Goal: Information Seeking & Learning: Learn about a topic

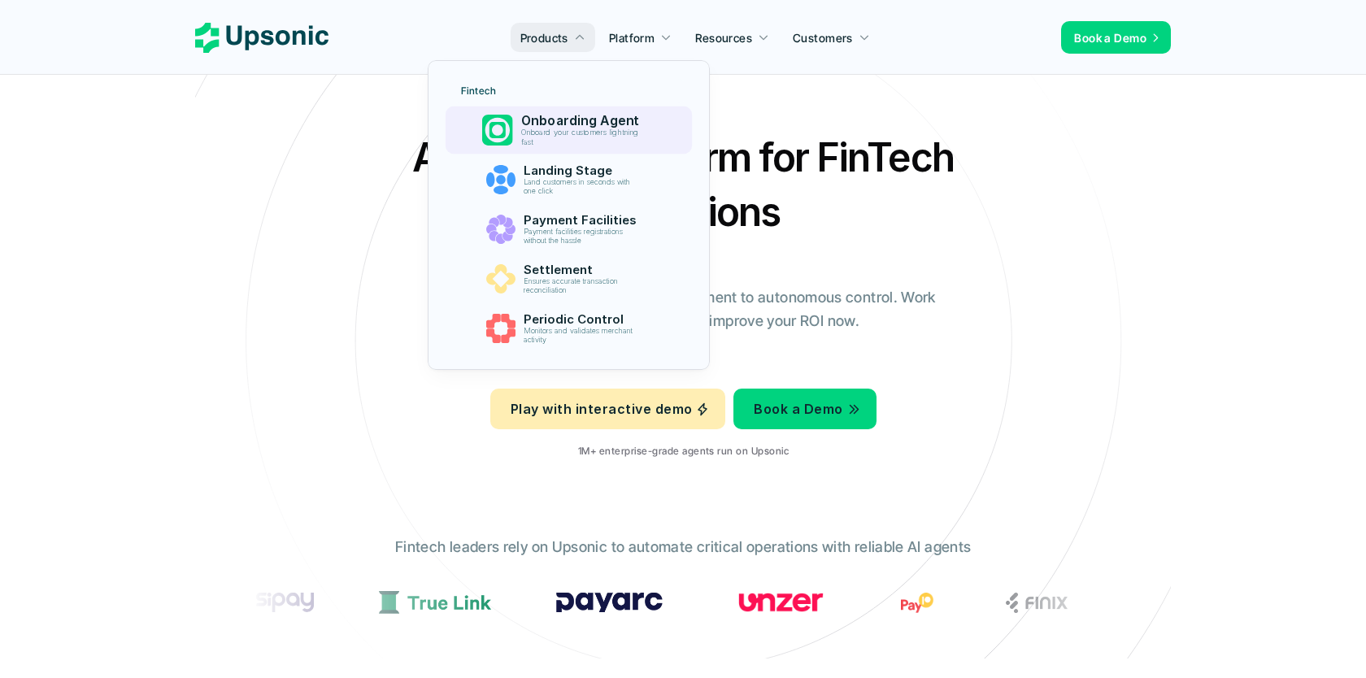
click at [534, 129] on p "Onboard your customers lightning fast" at bounding box center [583, 138] width 124 height 19
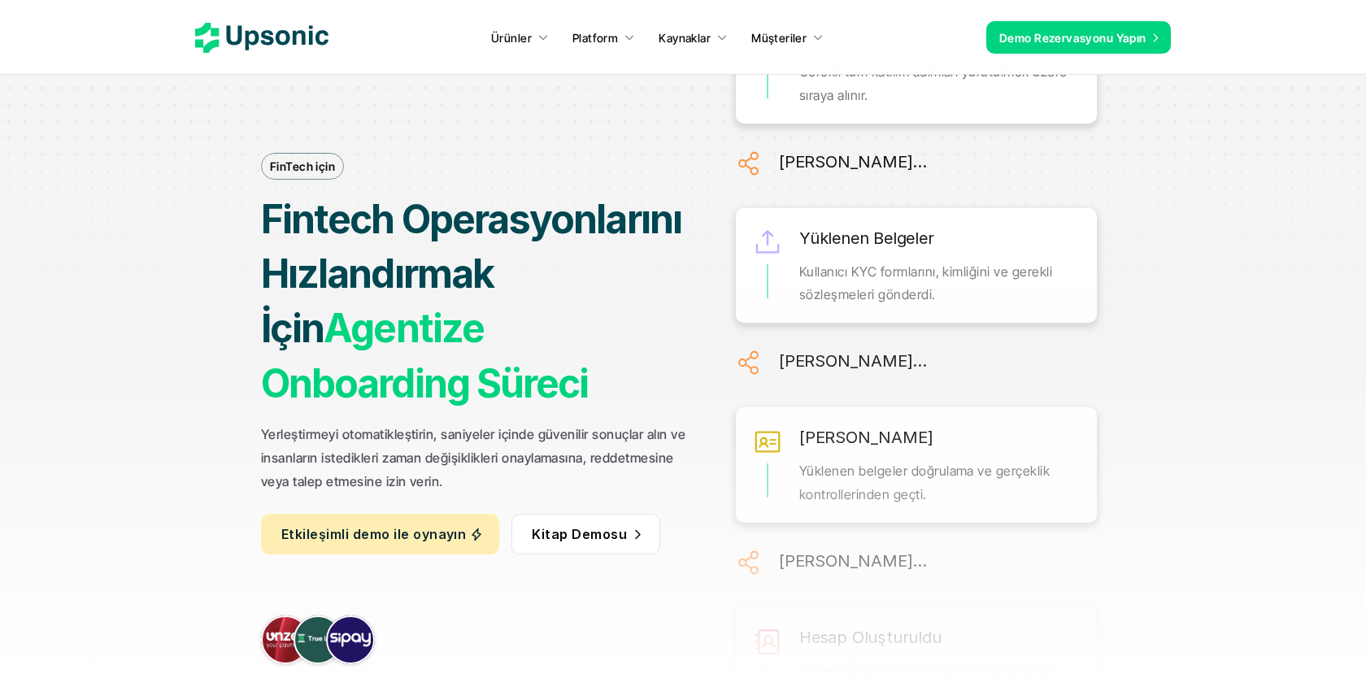
click at [1152, 154] on div "FinTech için Fintech Operasyonlarını Hızlandırmak İçin Agentize Onboarding Süre…" at bounding box center [683, 338] width 1220 height 723
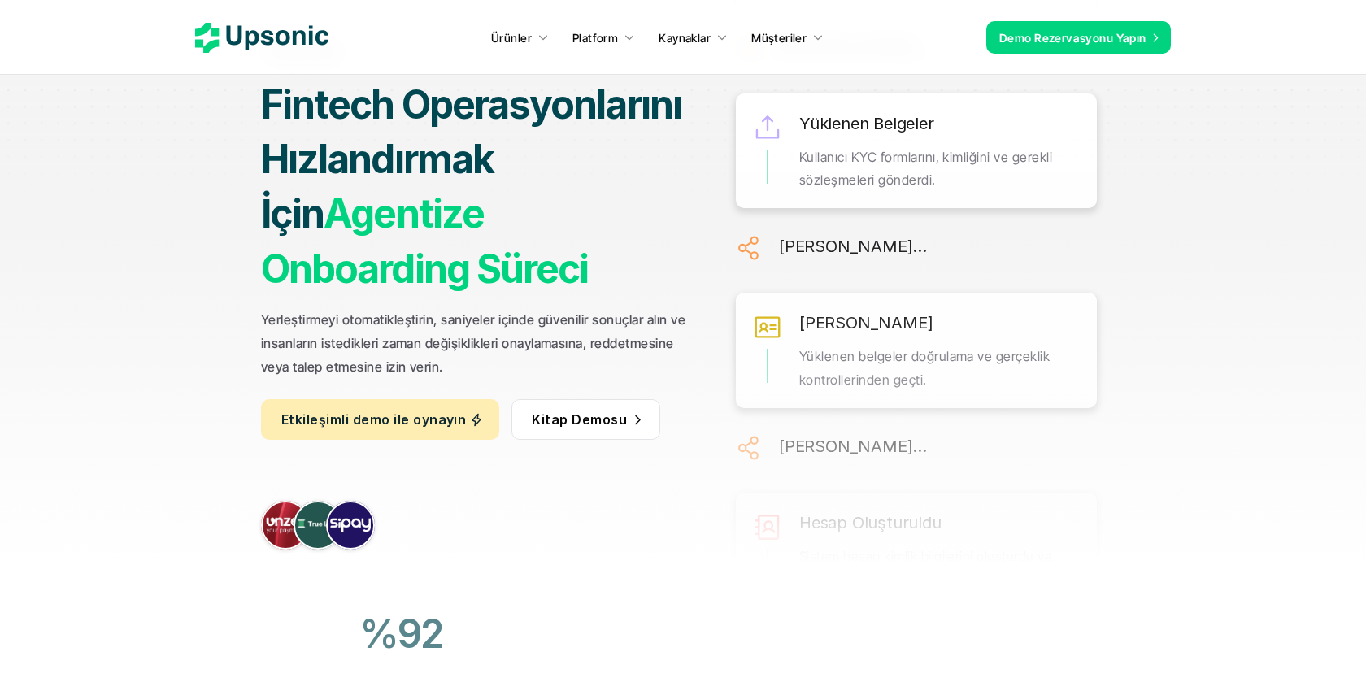
scroll to position [122, 0]
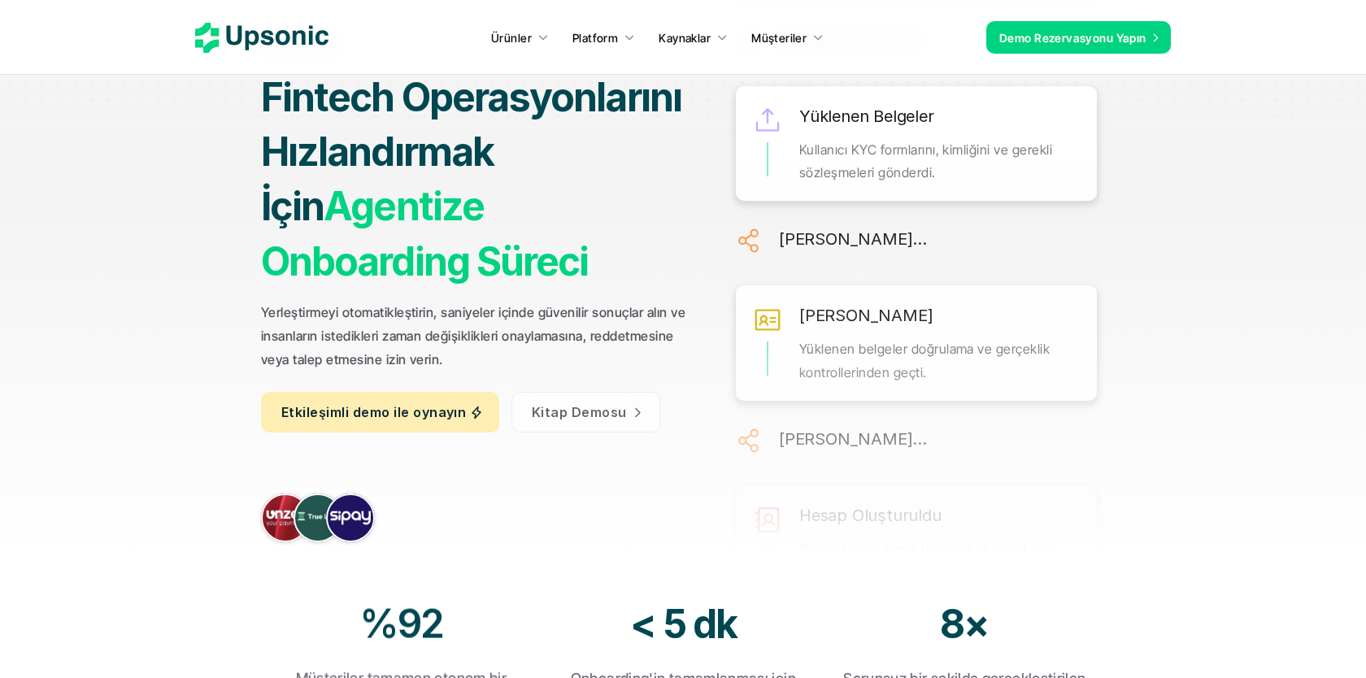
click at [607, 416] on font "Kitap Demosu" at bounding box center [579, 411] width 95 height 16
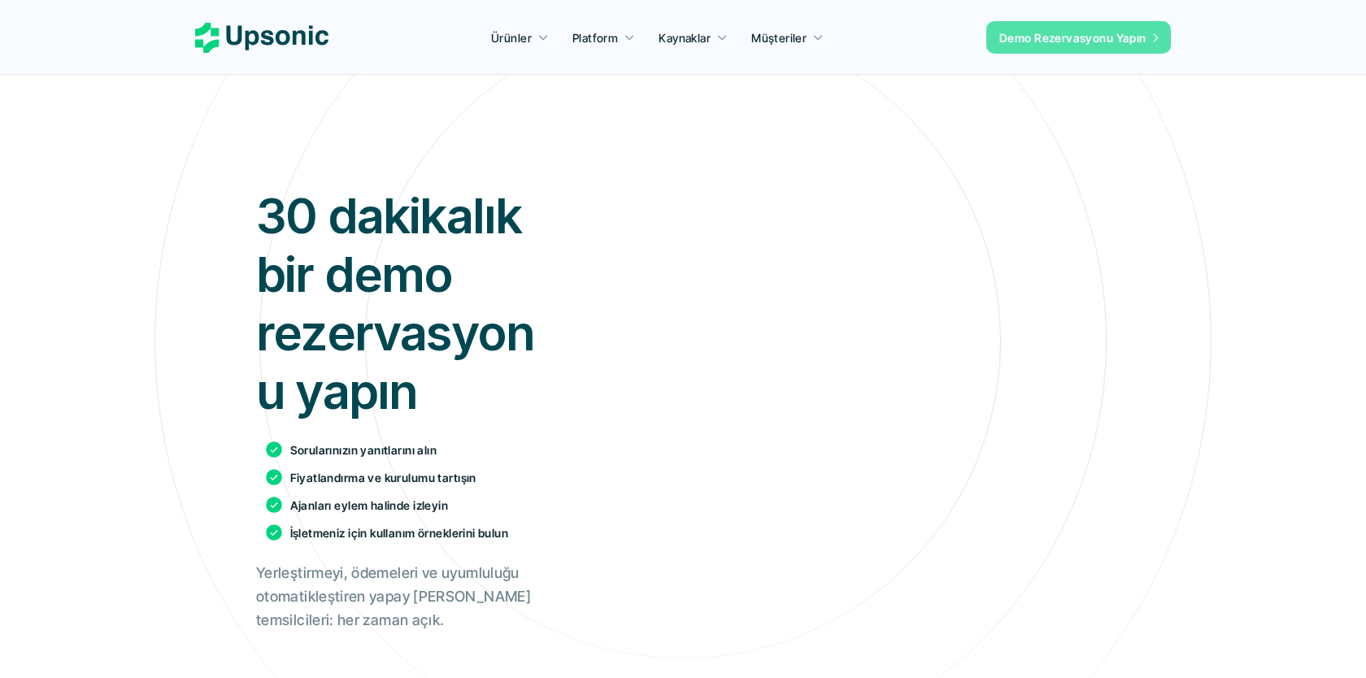
click at [1081, 38] on font "Demo Rezervasyonu Yapın" at bounding box center [1073, 38] width 147 height 14
click at [1023, 32] on font "Demo Rezervasyonu Yapın" at bounding box center [1073, 38] width 147 height 14
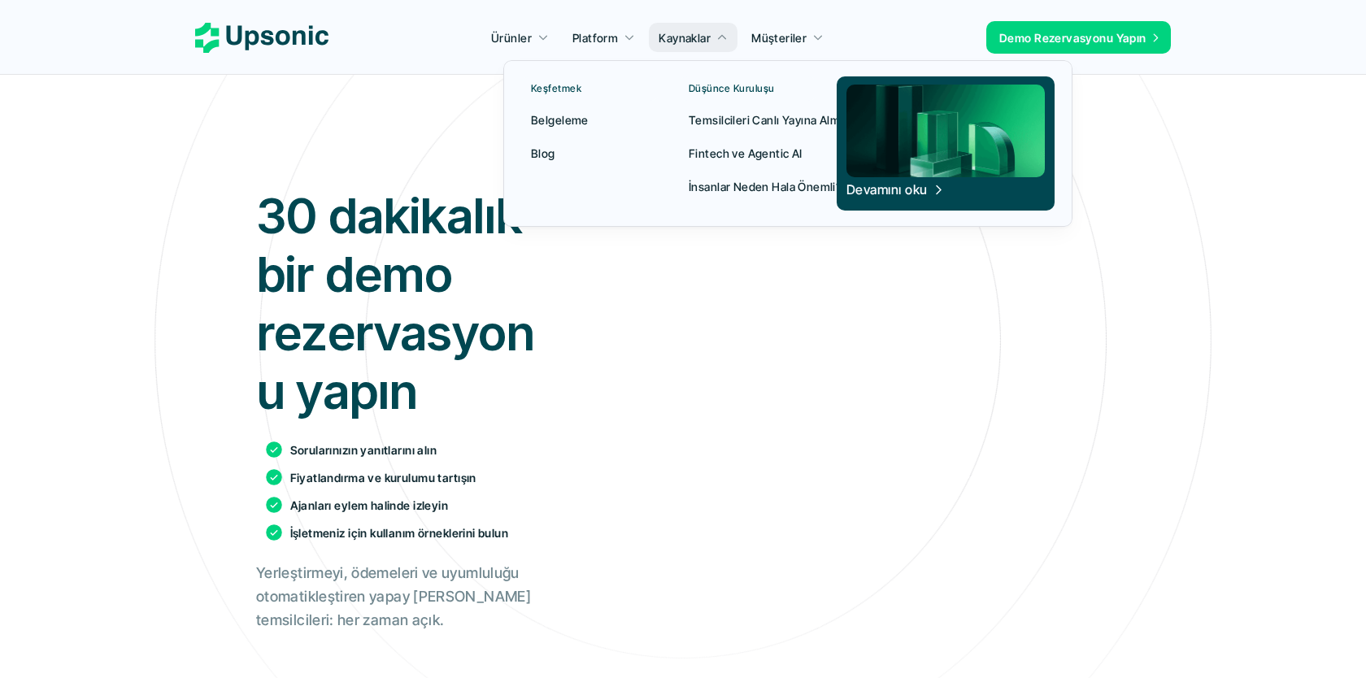
click at [737, 158] on font "Fintech ve Agentic AI" at bounding box center [746, 153] width 114 height 14
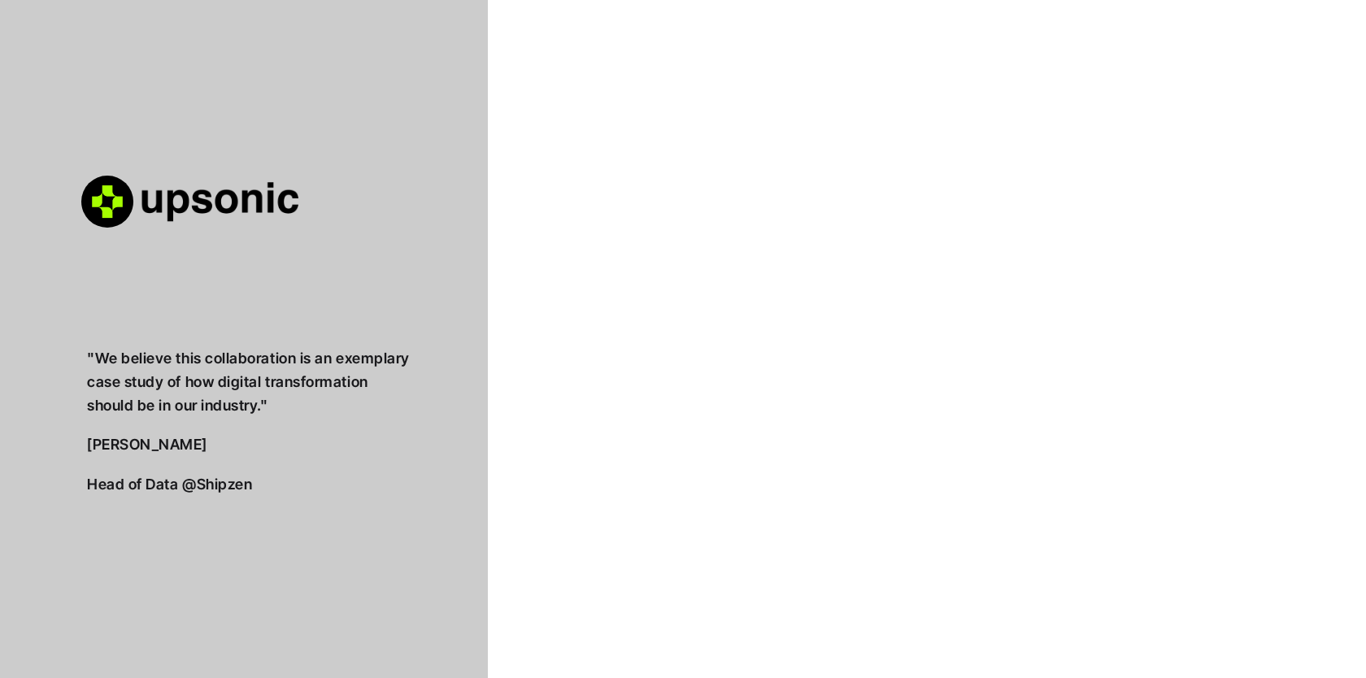
click at [1134, 173] on div ""Bu işbirliğinin sektörümüzde dijital dönüşümün nasıl olması gerektiğine dair ö…" at bounding box center [683, 439] width 1366 height 878
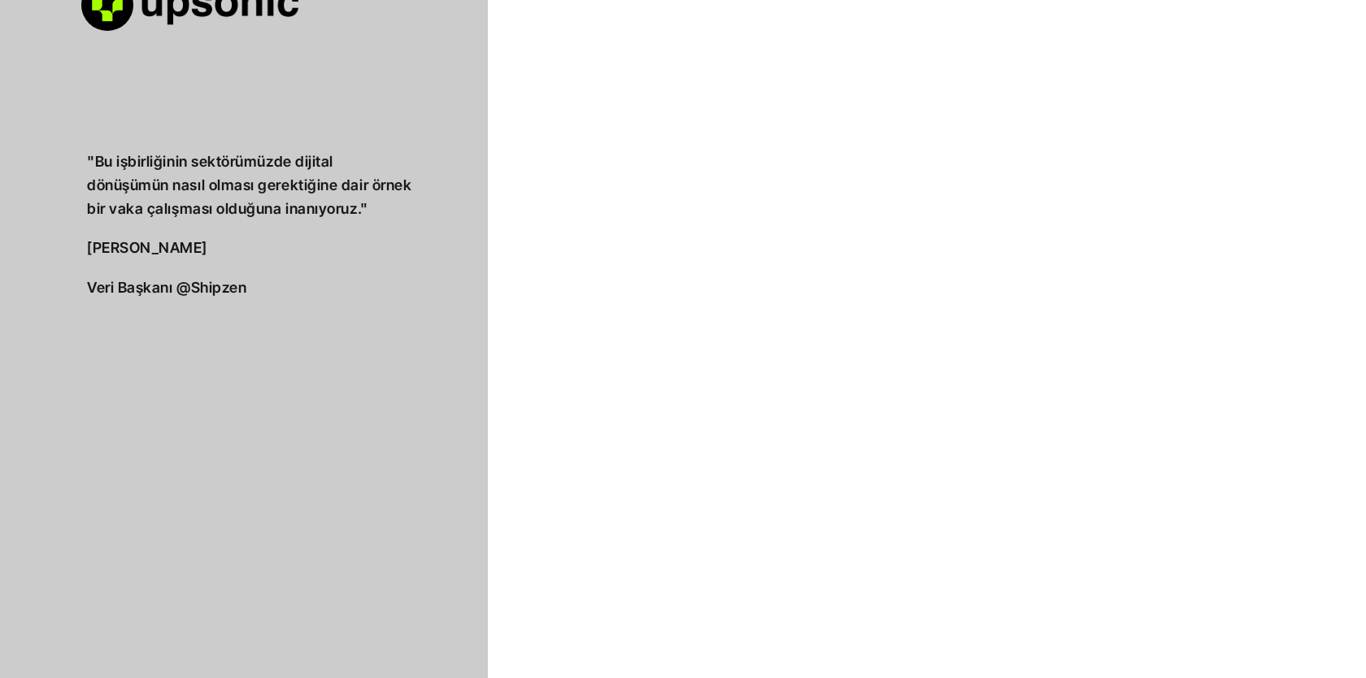
scroll to position [200, 0]
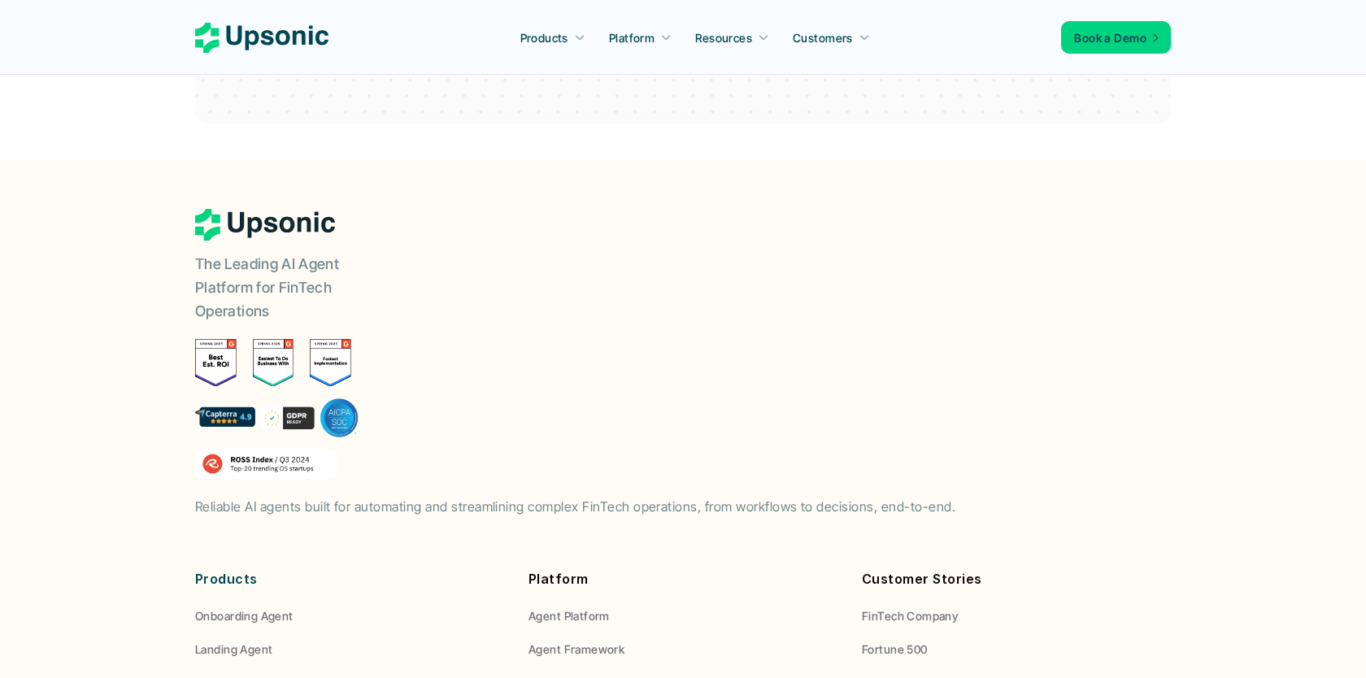
scroll to position [3524, 0]
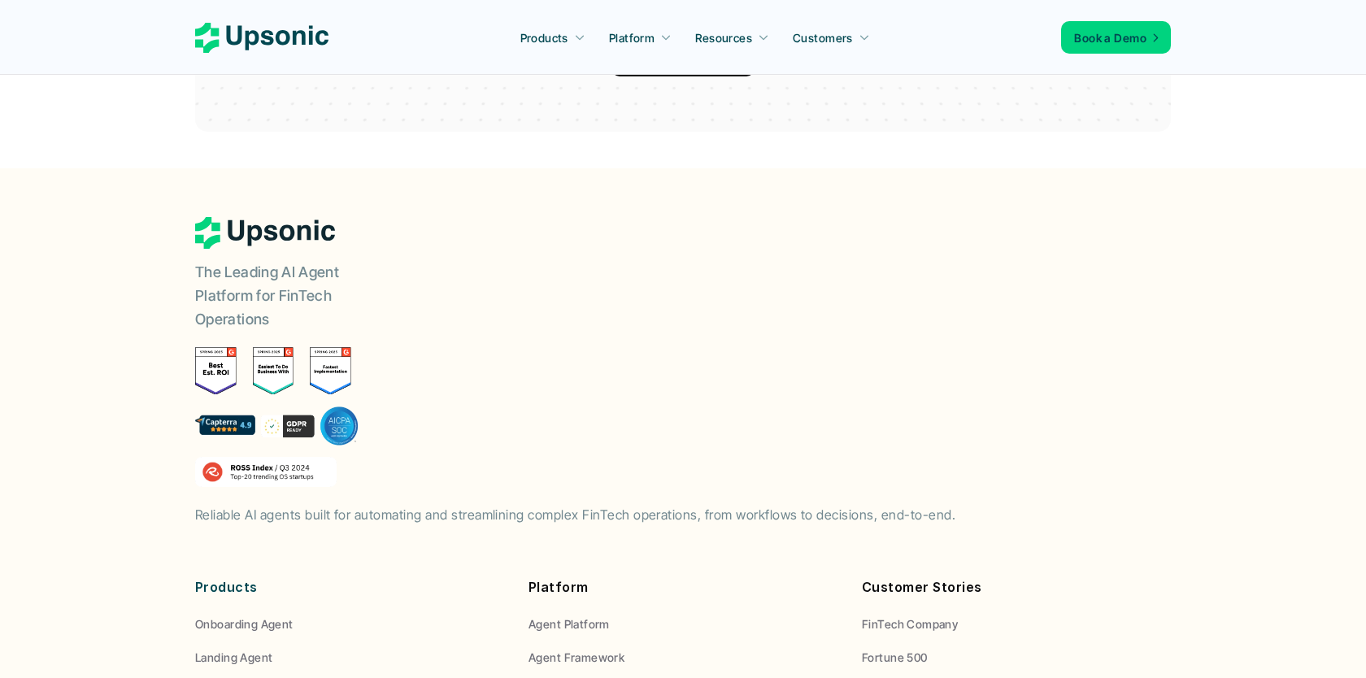
click at [283, 37] on icon at bounding box center [261, 38] width 133 height 30
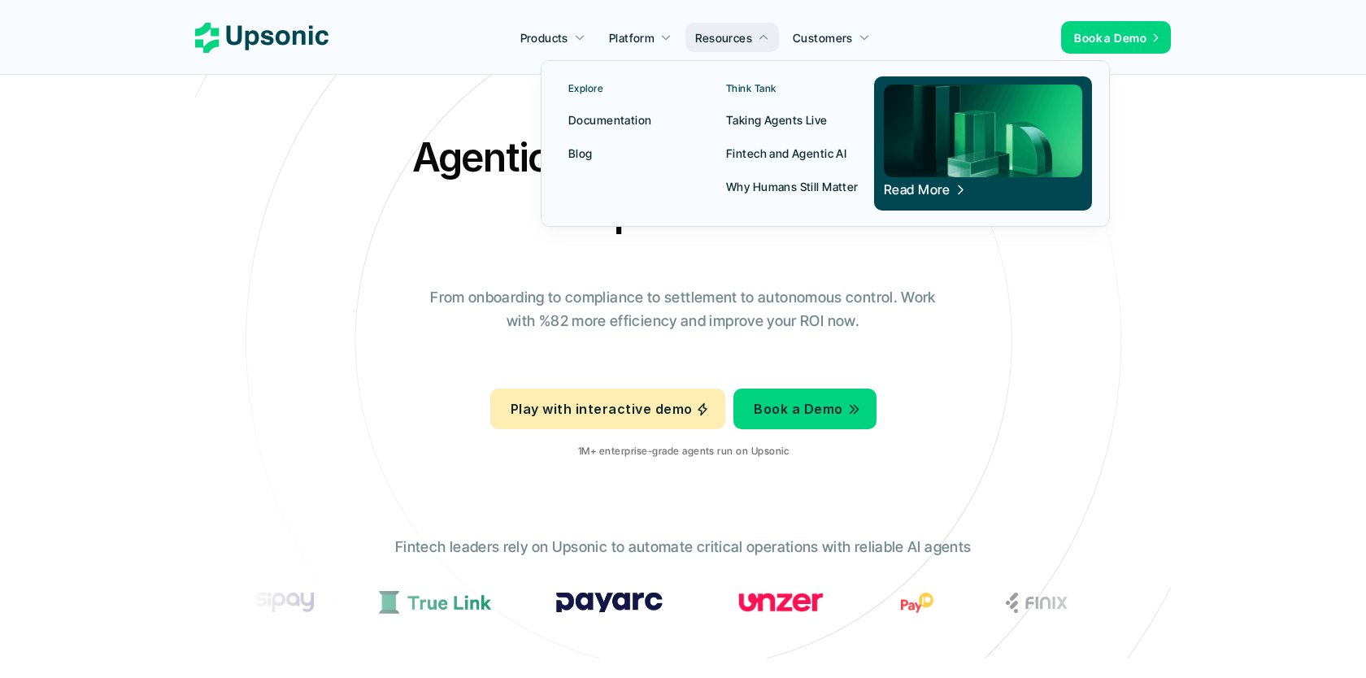
click at [766, 190] on p "Why Humans Still Matter" at bounding box center [792, 186] width 133 height 17
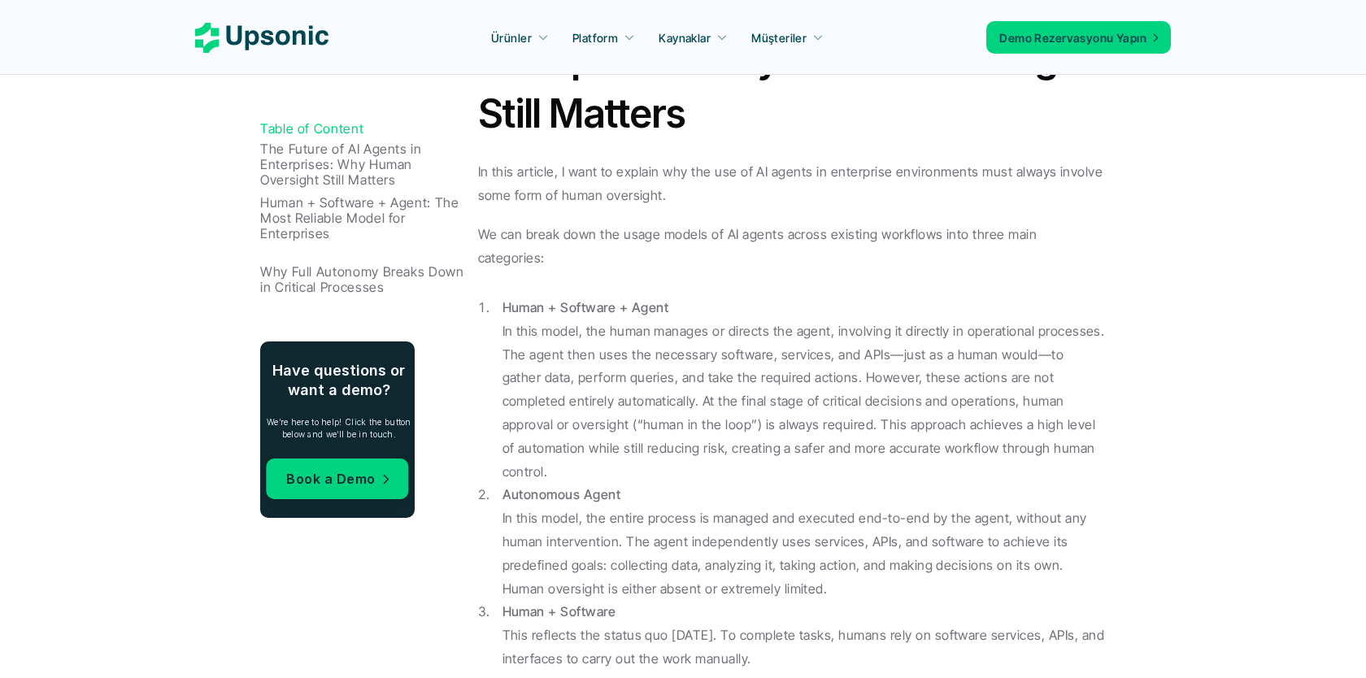
scroll to position [889, 0]
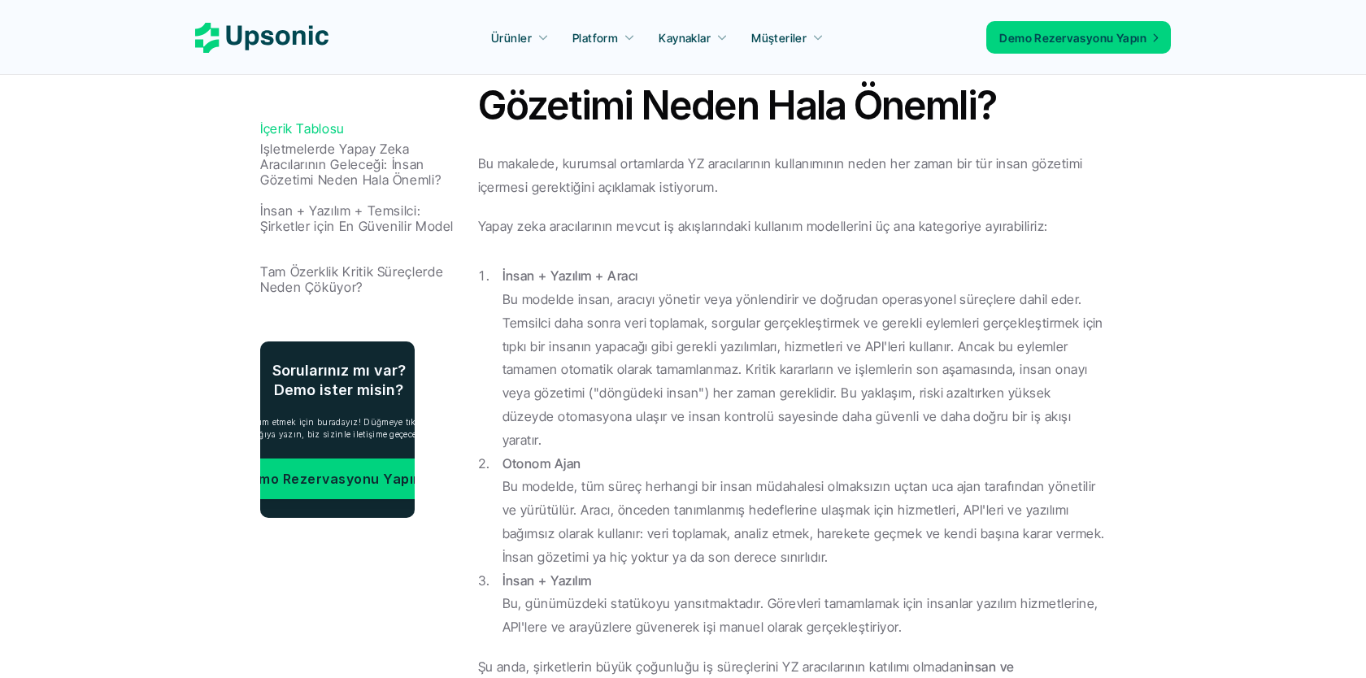
click at [1104, 199] on div "Bu makalede, kurumsal ortamlarda YZ aracılarının kullanımının neden her zaman b…" at bounding box center [792, 615] width 629 height 927
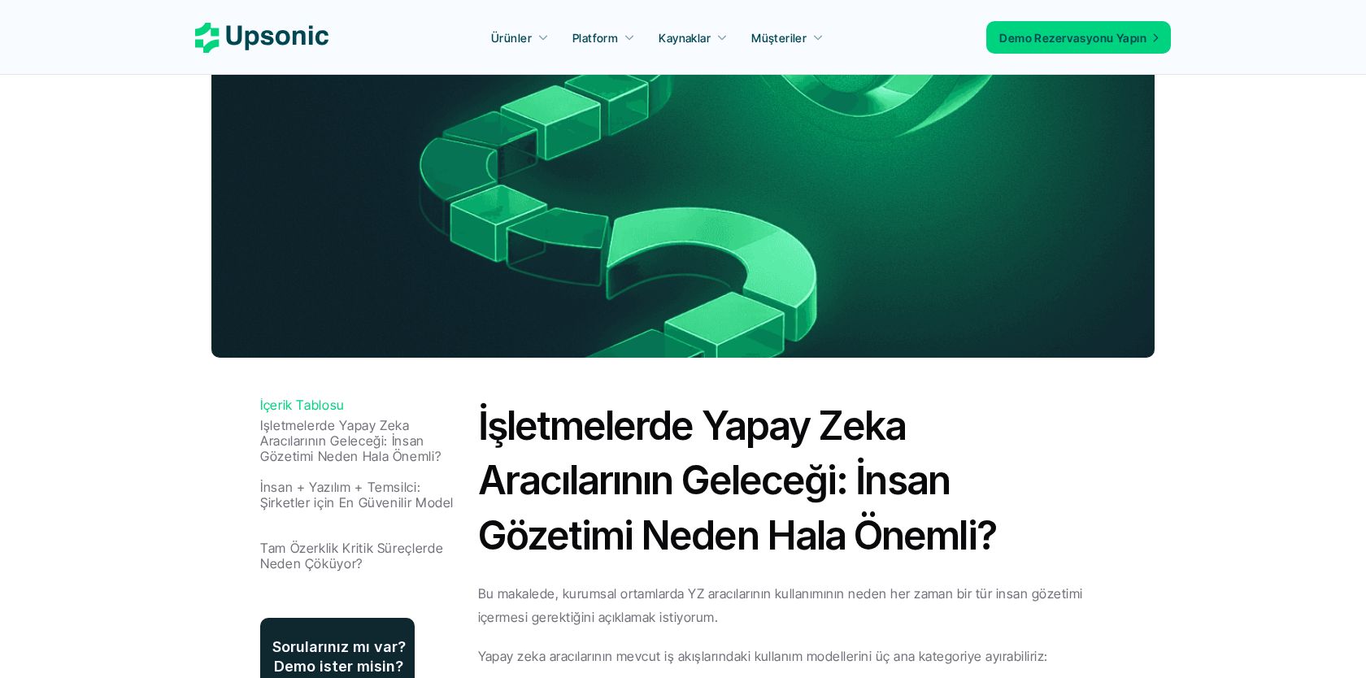
scroll to position [412, 0]
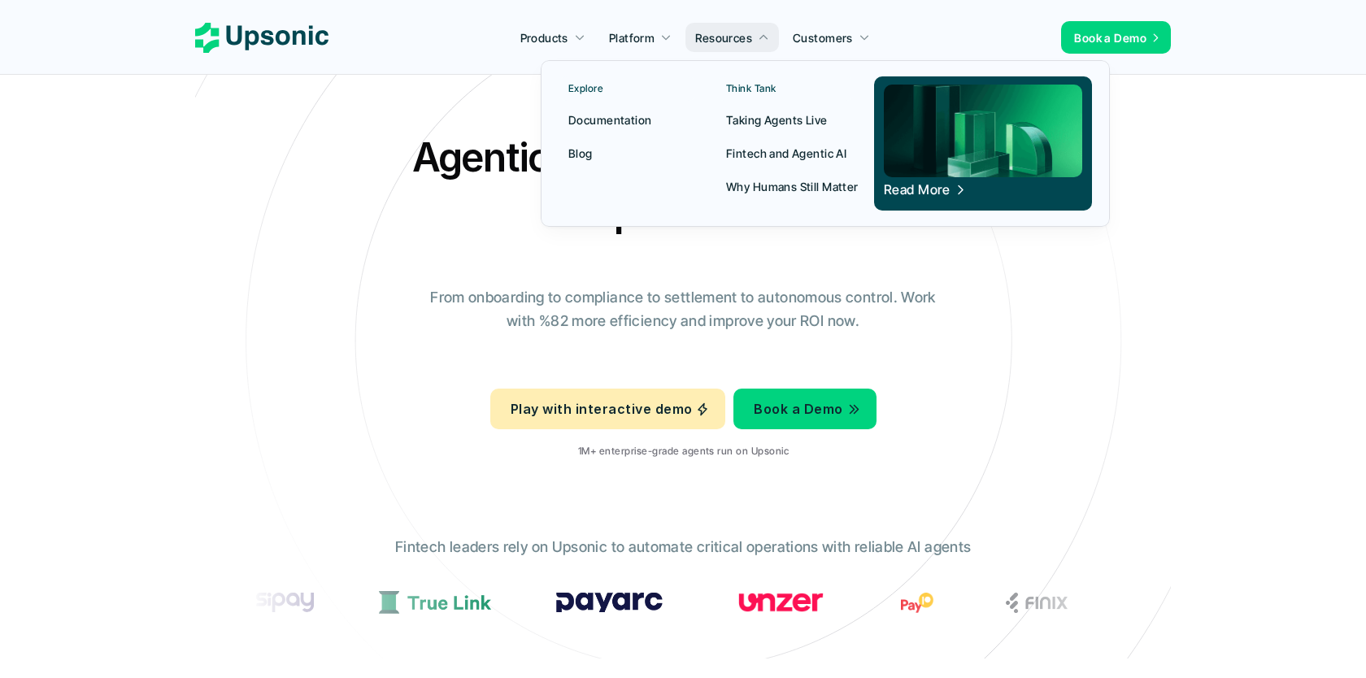
click at [580, 155] on p "Blog" at bounding box center [581, 153] width 24 height 17
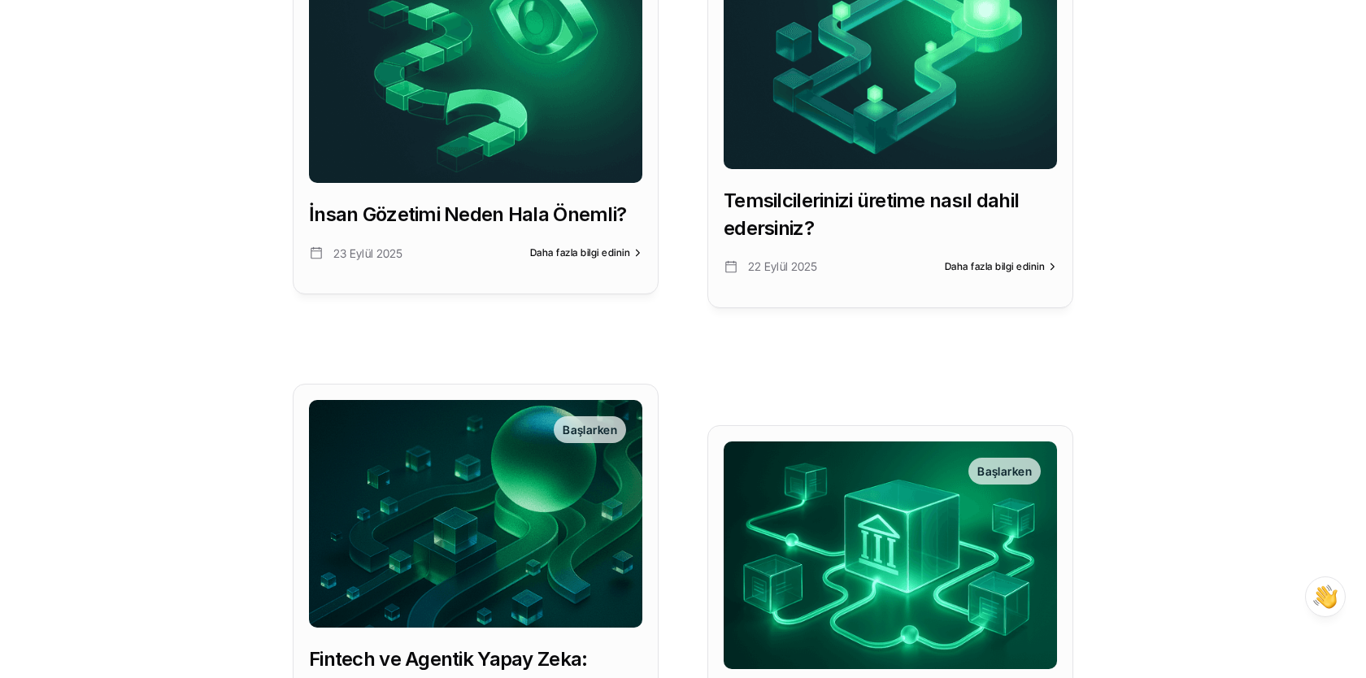
scroll to position [521, 0]
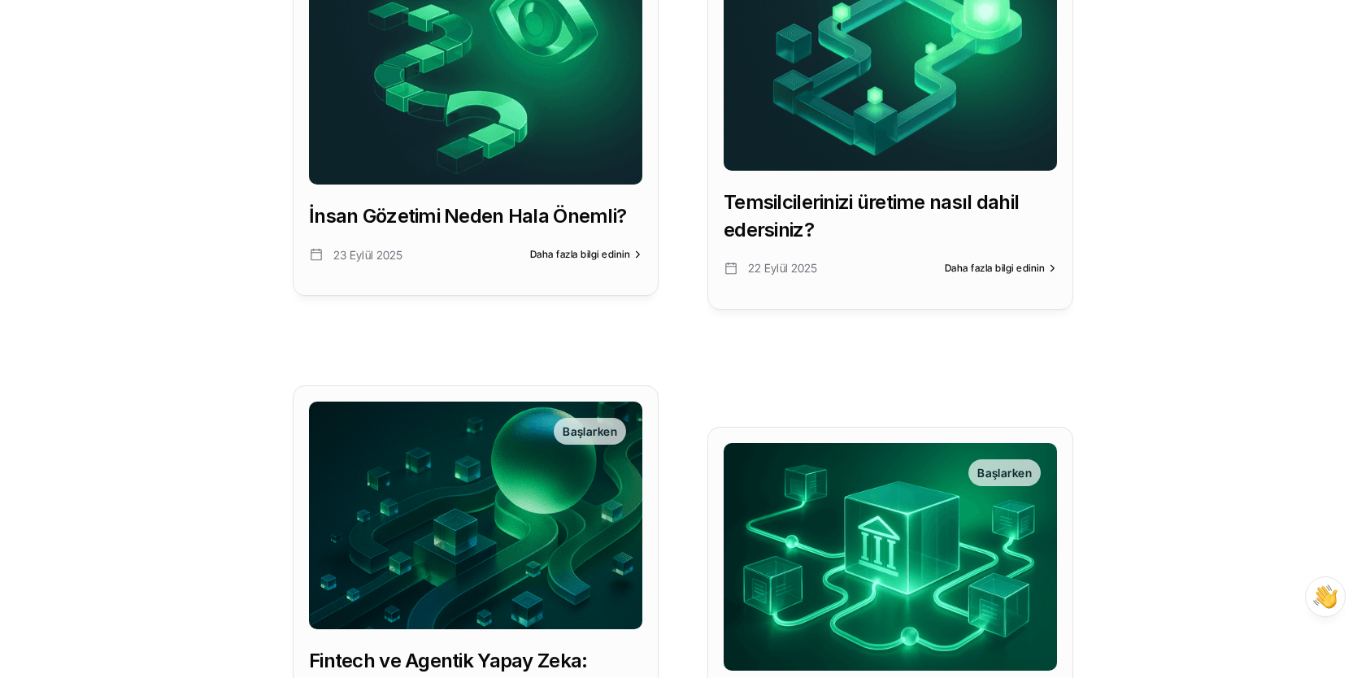
click at [956, 78] on img at bounding box center [890, 57] width 333 height 228
